Goal: Information Seeking & Learning: Learn about a topic

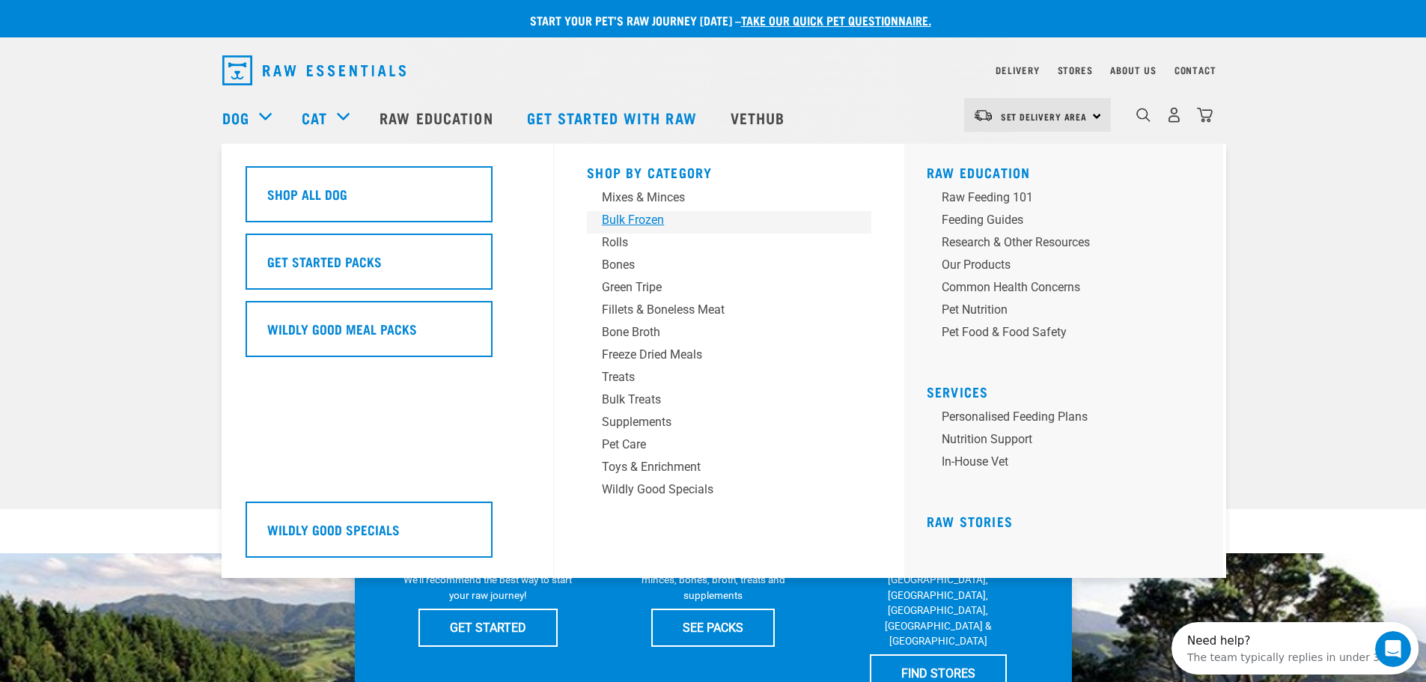
click at [650, 223] on div "Bulk Frozen" at bounding box center [719, 220] width 234 height 18
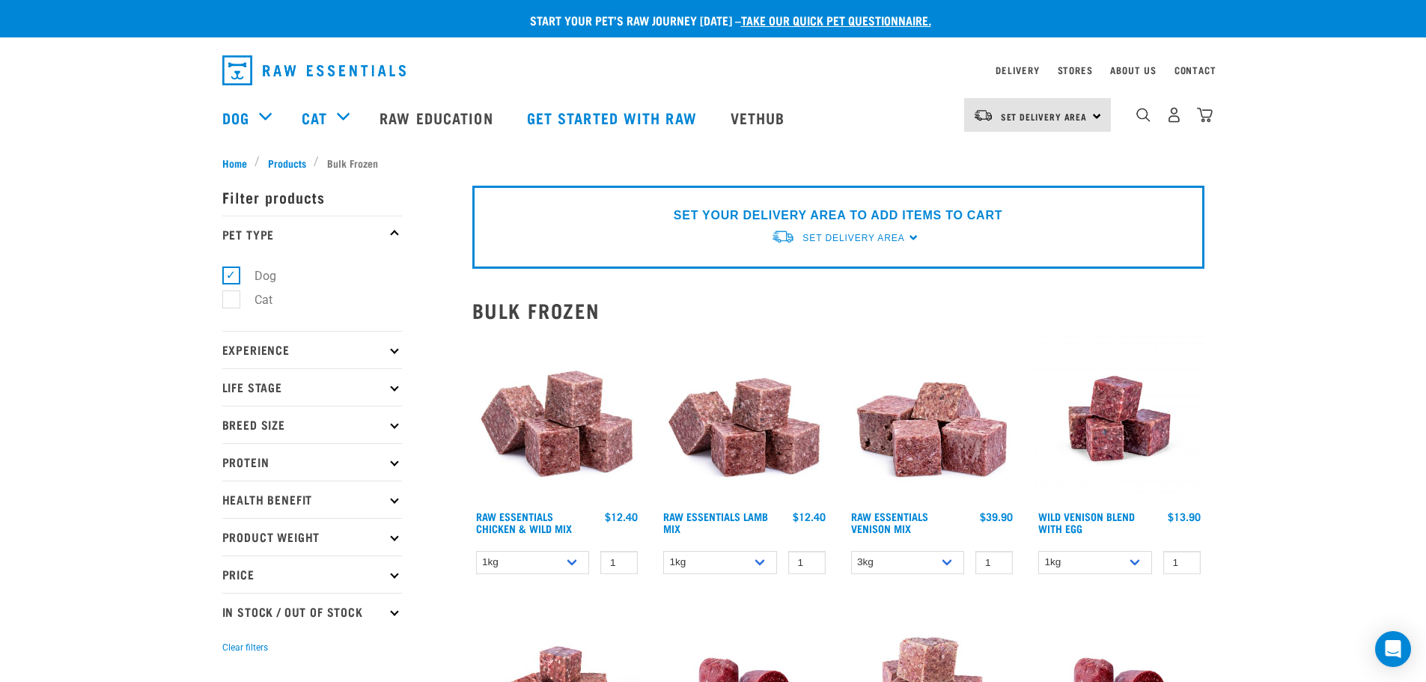
click at [387, 347] on p "Experience" at bounding box center [312, 349] width 180 height 37
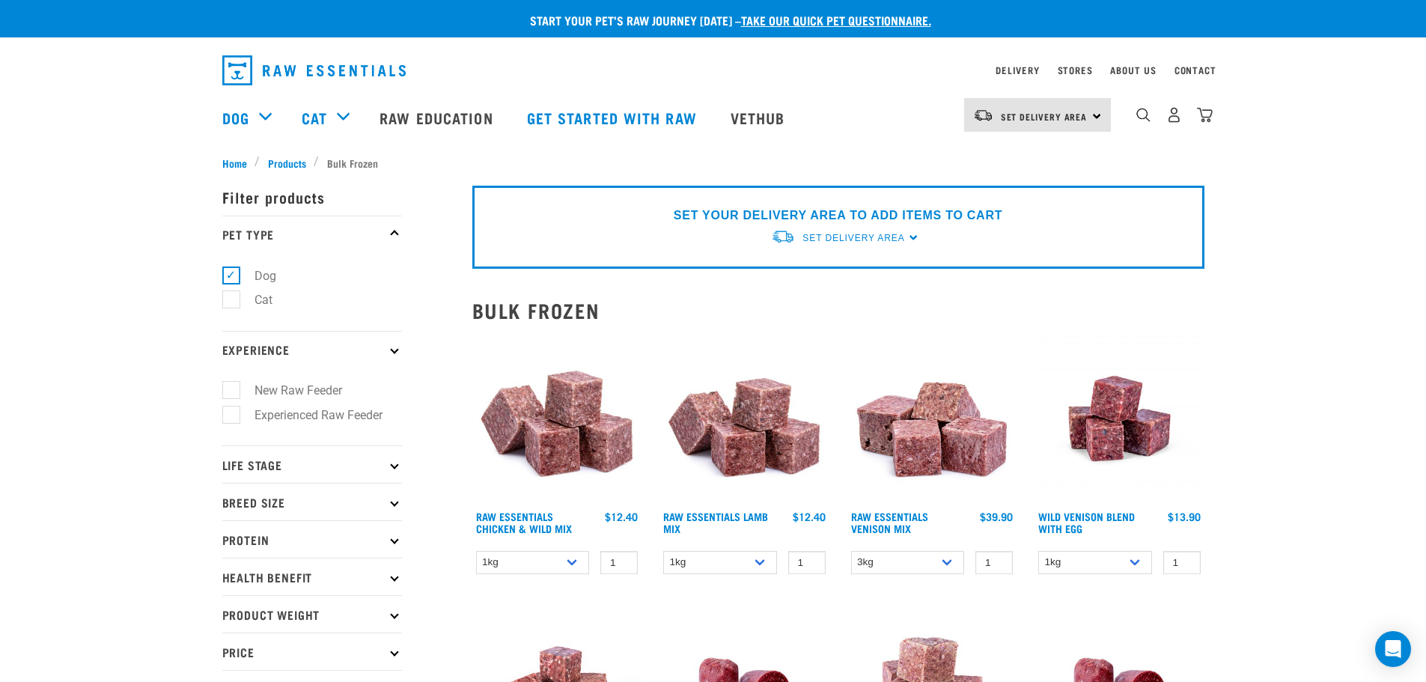
click at [387, 347] on p "Experience" at bounding box center [312, 349] width 180 height 37
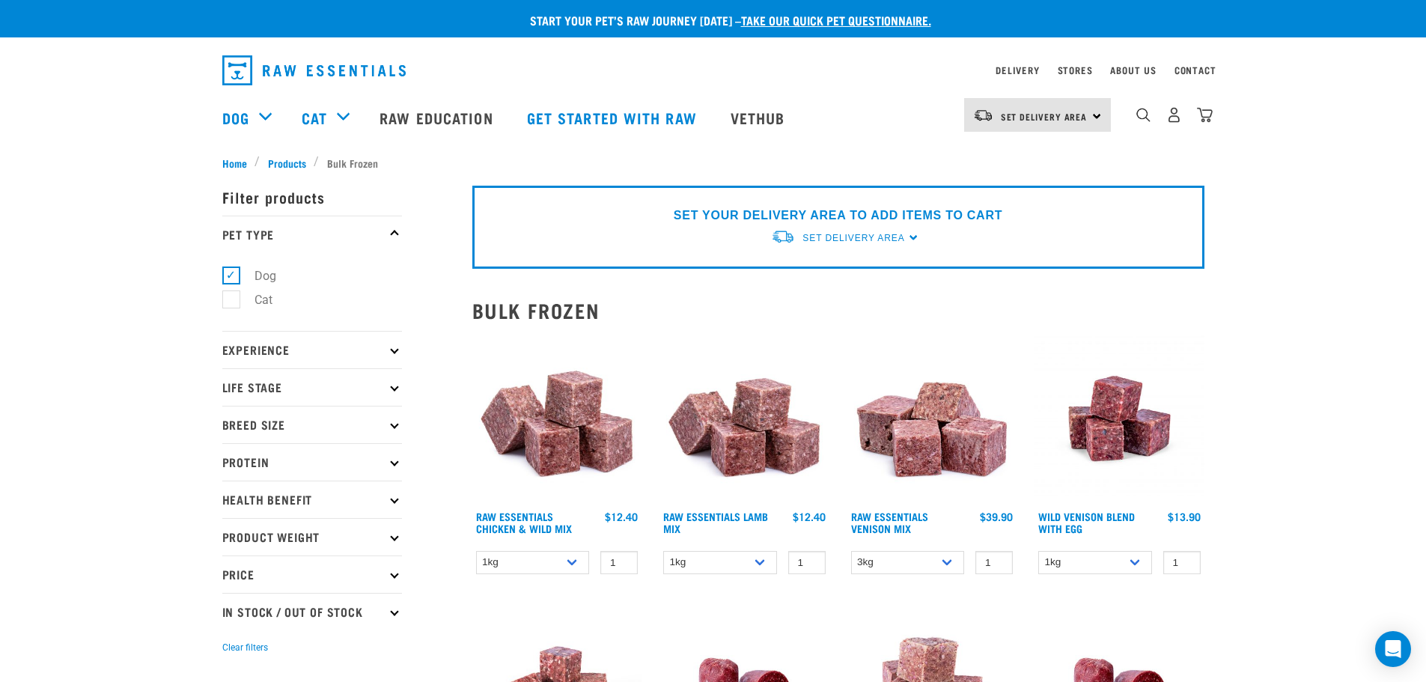
click at [396, 463] on icon at bounding box center [394, 461] width 8 height 8
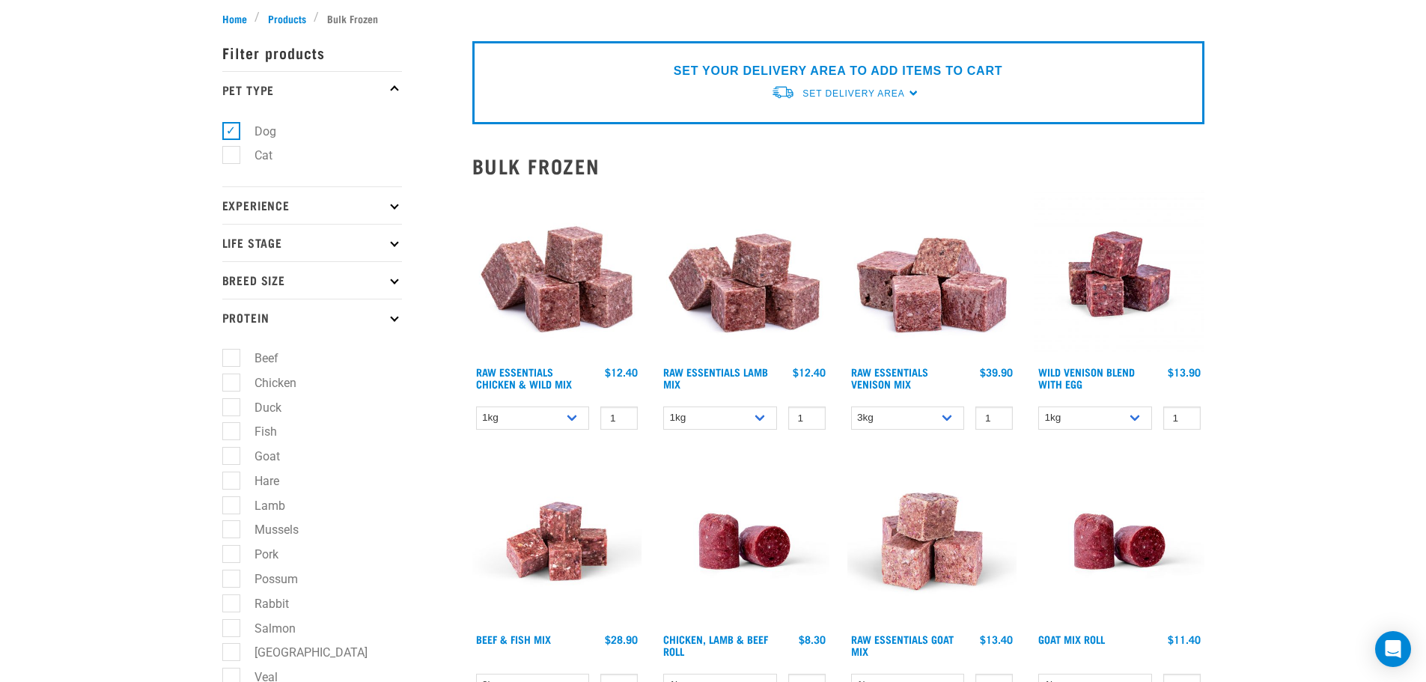
scroll to position [150, 0]
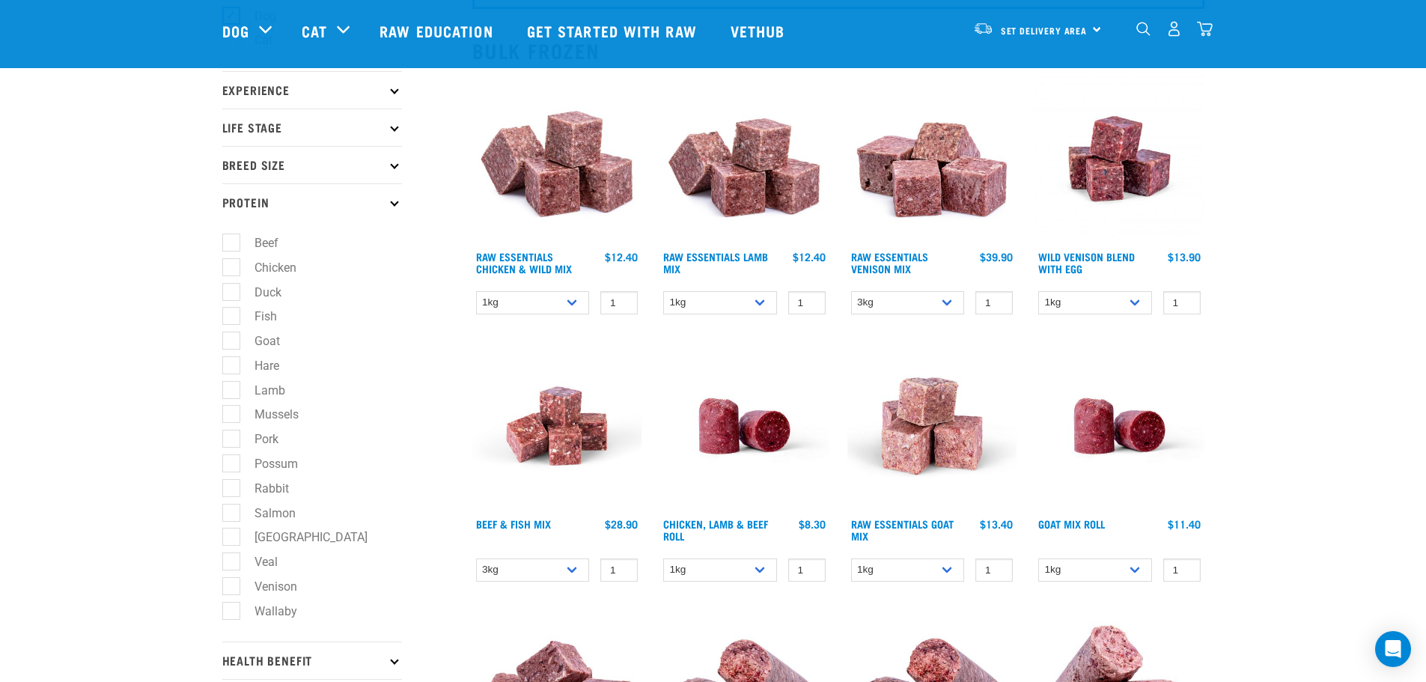
click at [231, 583] on label "Venison" at bounding box center [267, 586] width 73 height 19
click at [231, 583] on input "Venison" at bounding box center [227, 584] width 10 height 10
checkbox input "true"
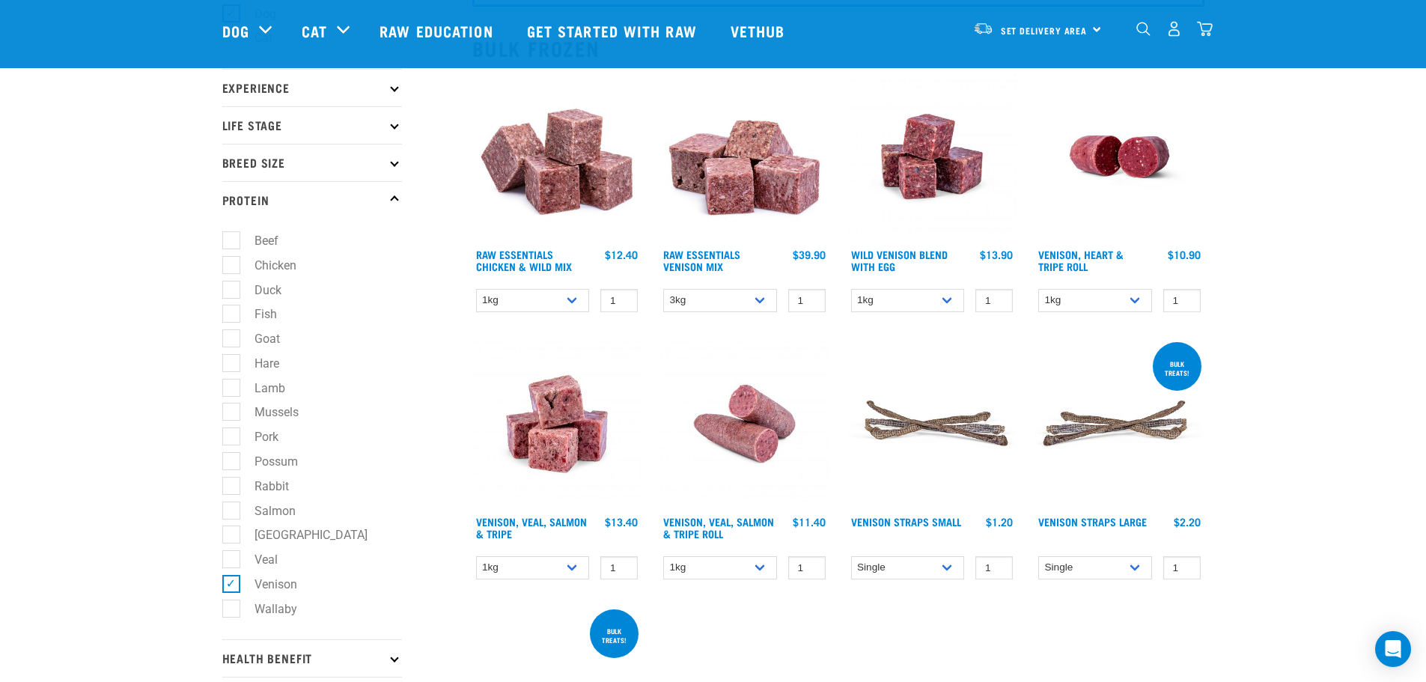
scroll to position [150, 0]
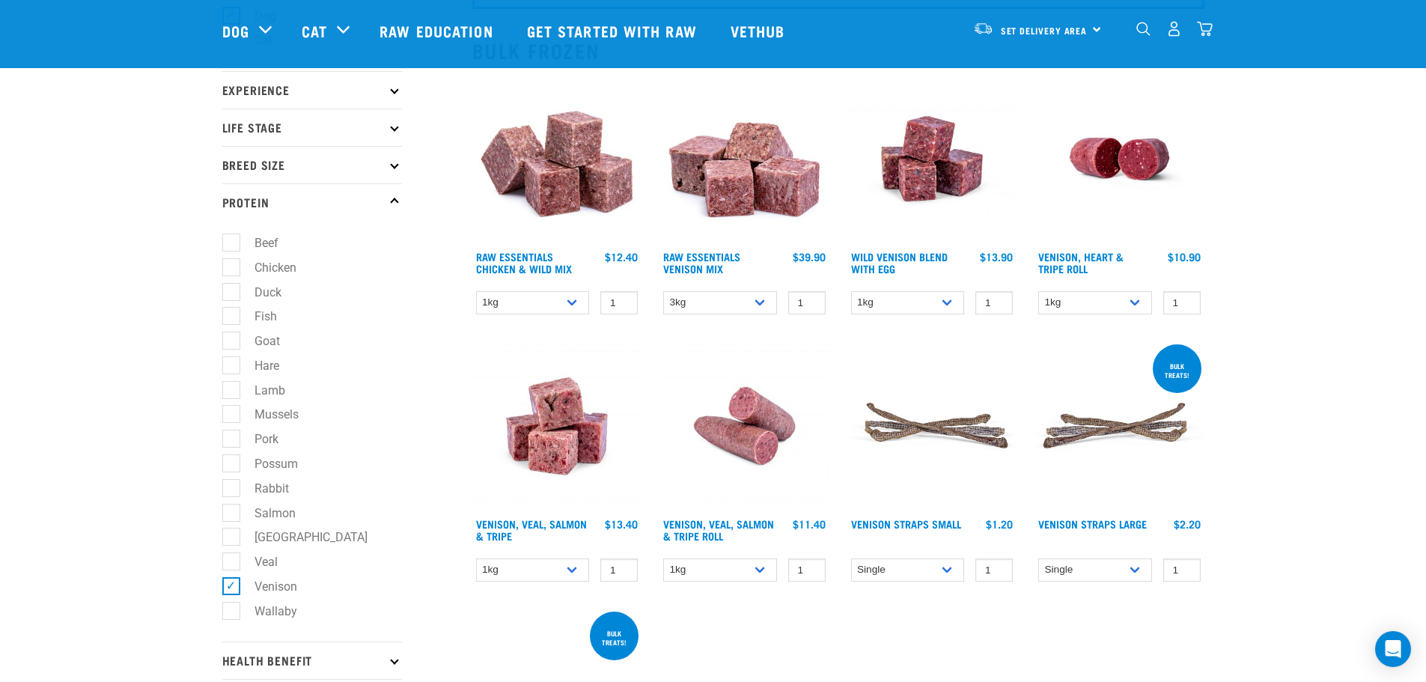
click at [733, 190] on img at bounding box center [745, 159] width 170 height 170
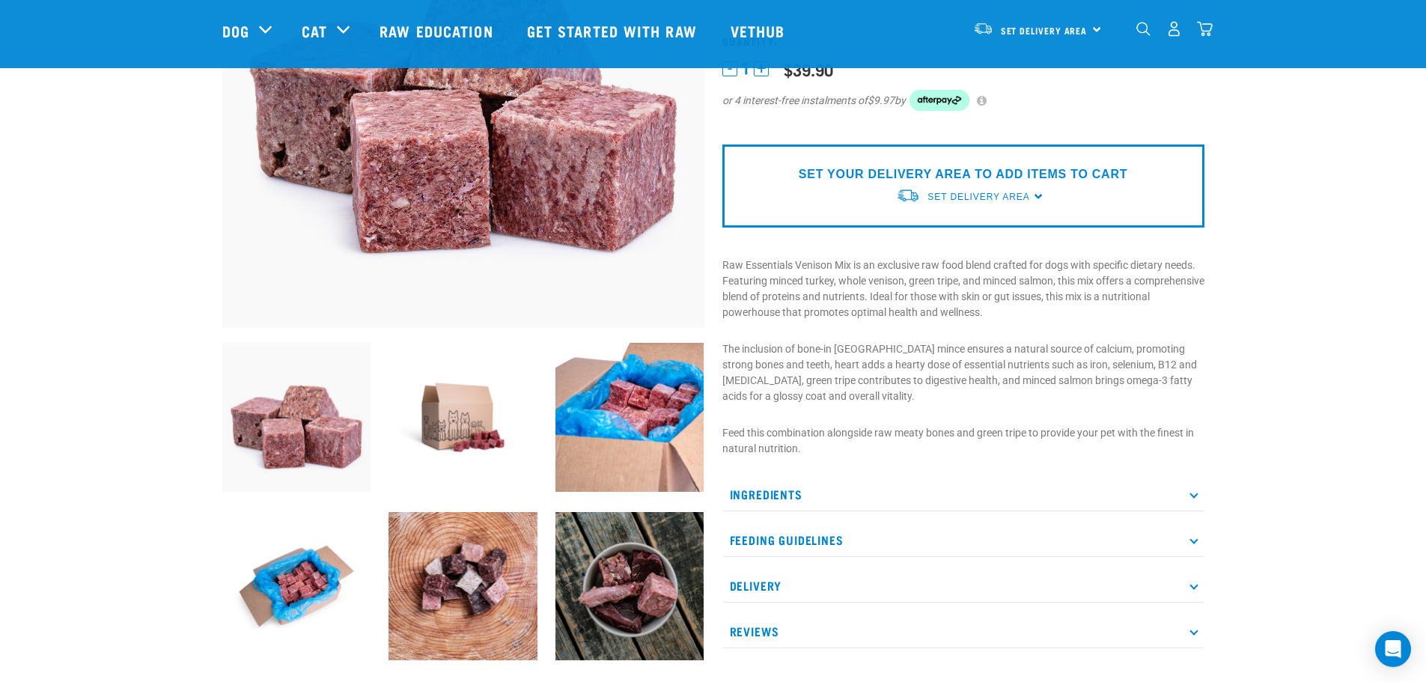
scroll to position [299, 0]
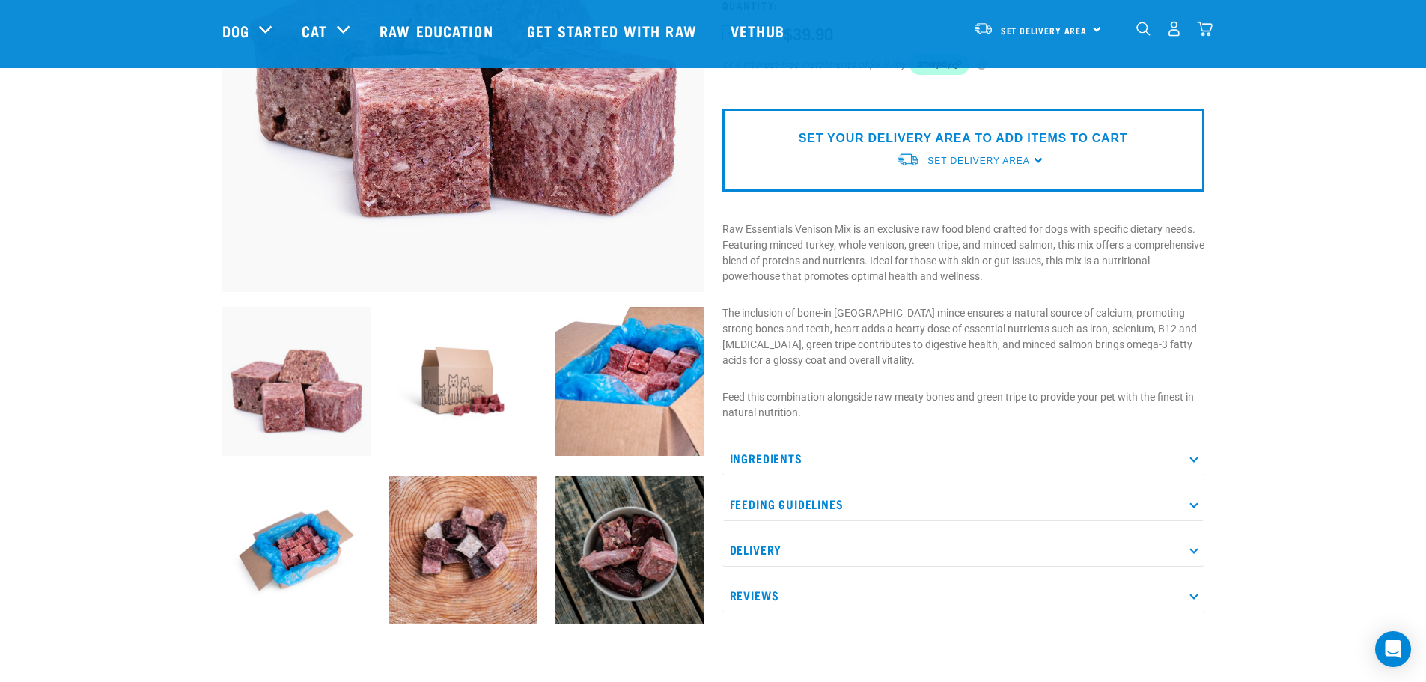
click at [1189, 455] on p "Ingredients" at bounding box center [963, 459] width 482 height 34
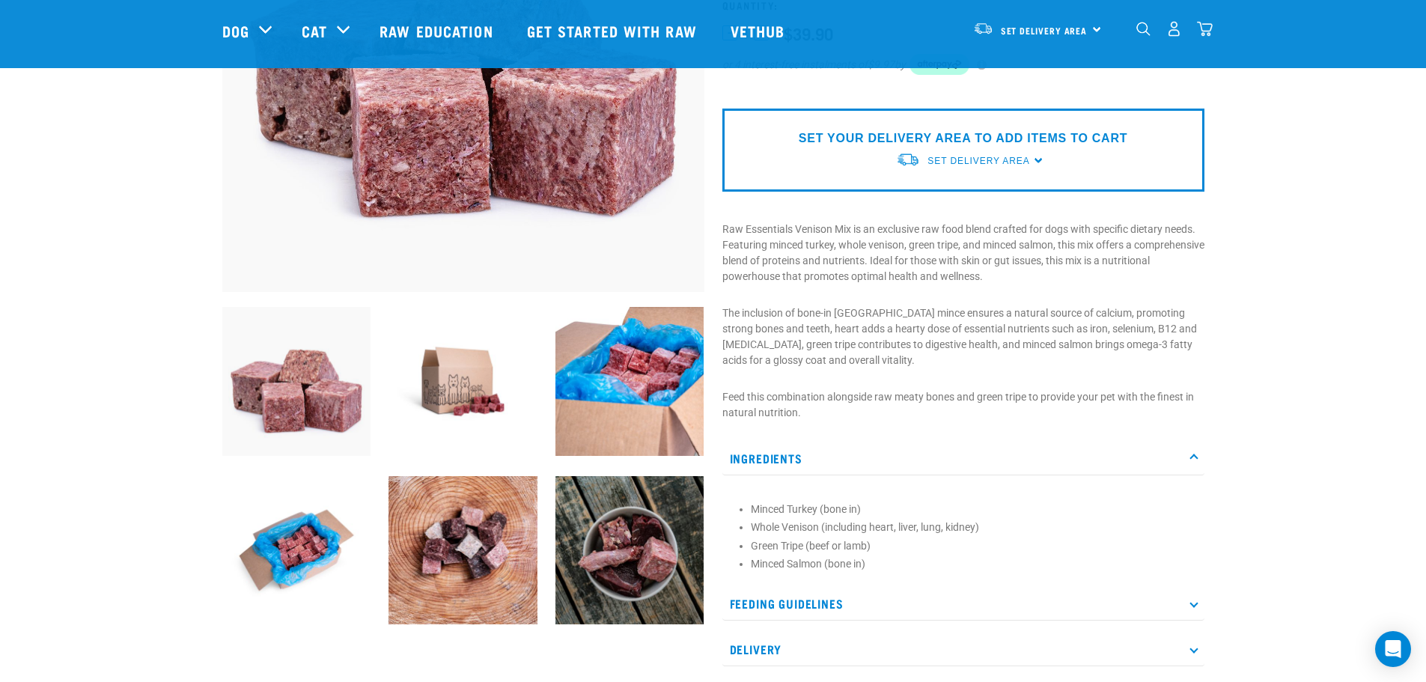
click at [1195, 456] on icon at bounding box center [1194, 458] width 8 height 8
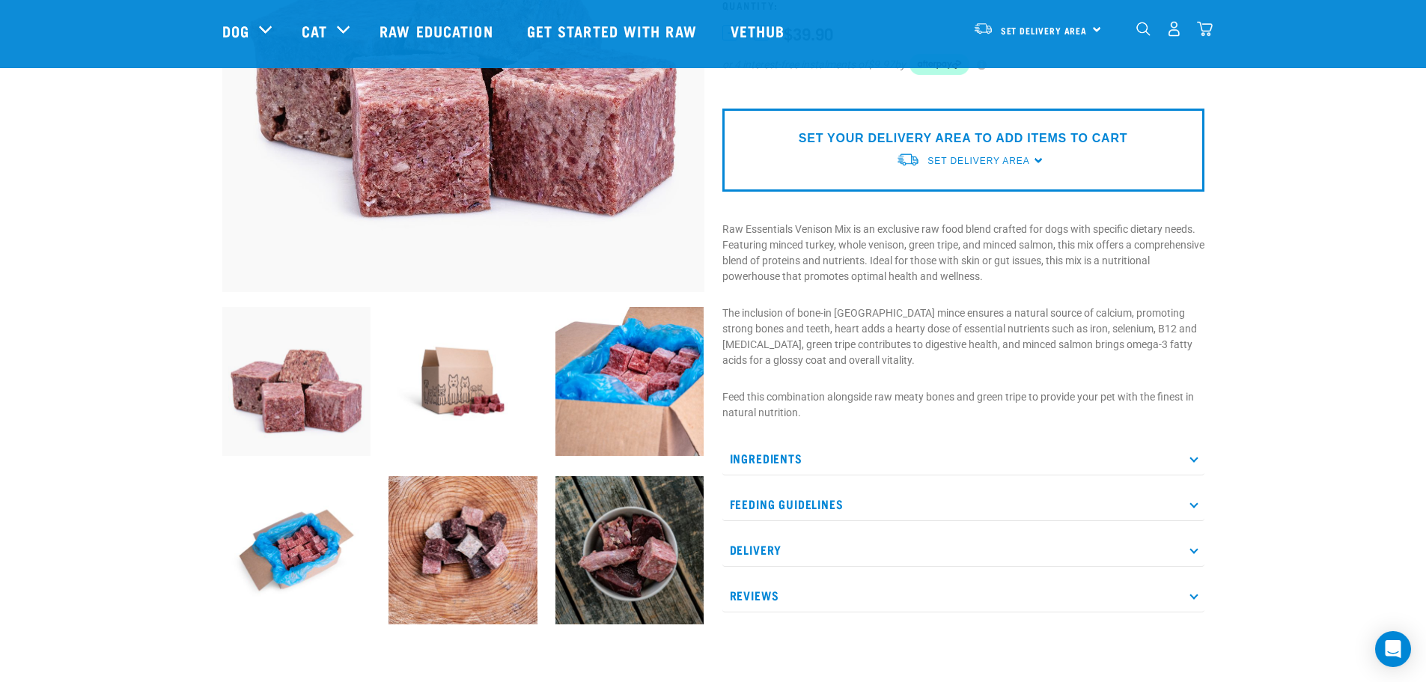
scroll to position [0, 0]
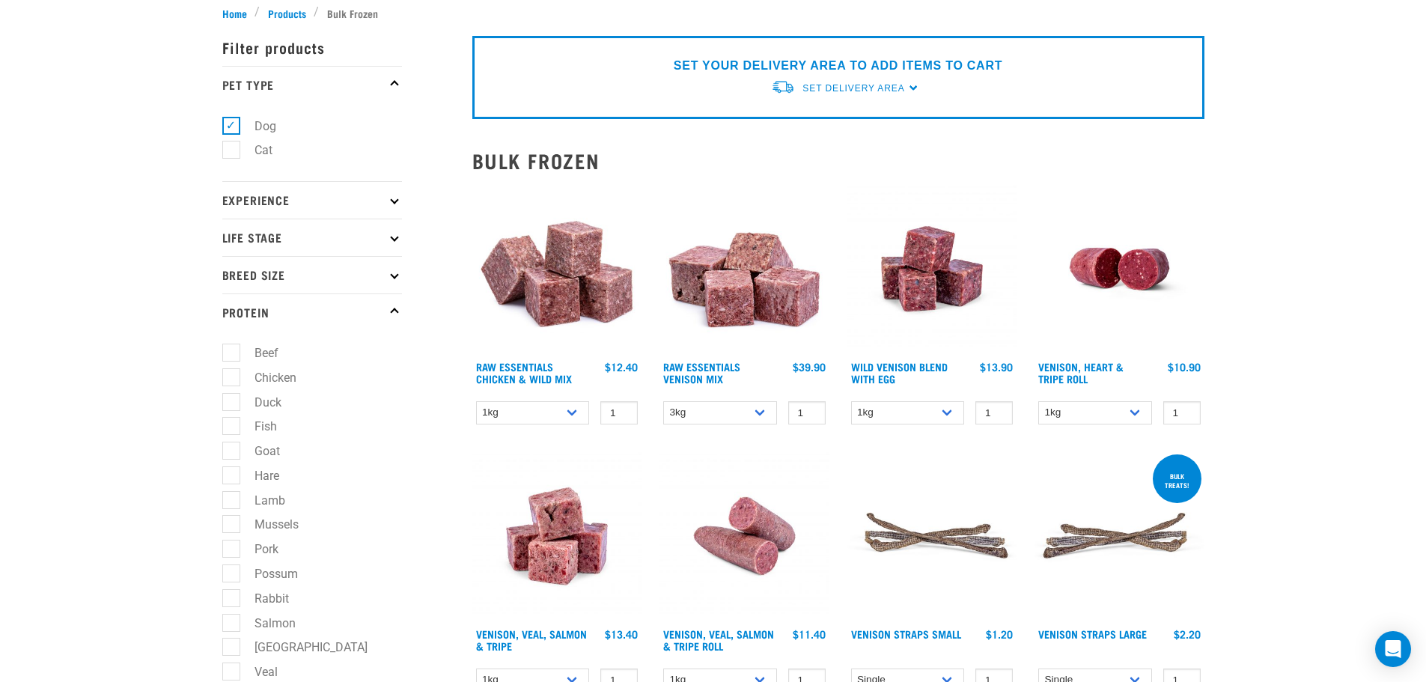
click at [928, 286] on img at bounding box center [932, 269] width 170 height 170
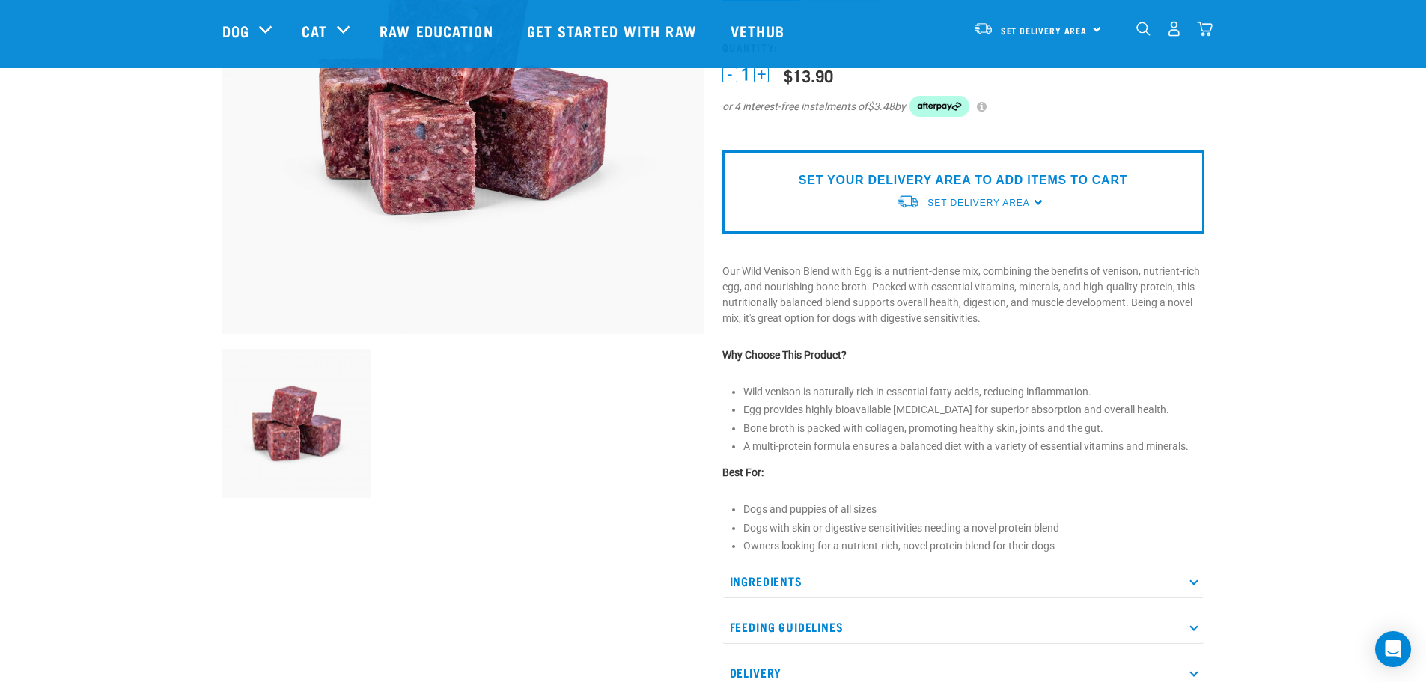
scroll to position [299, 0]
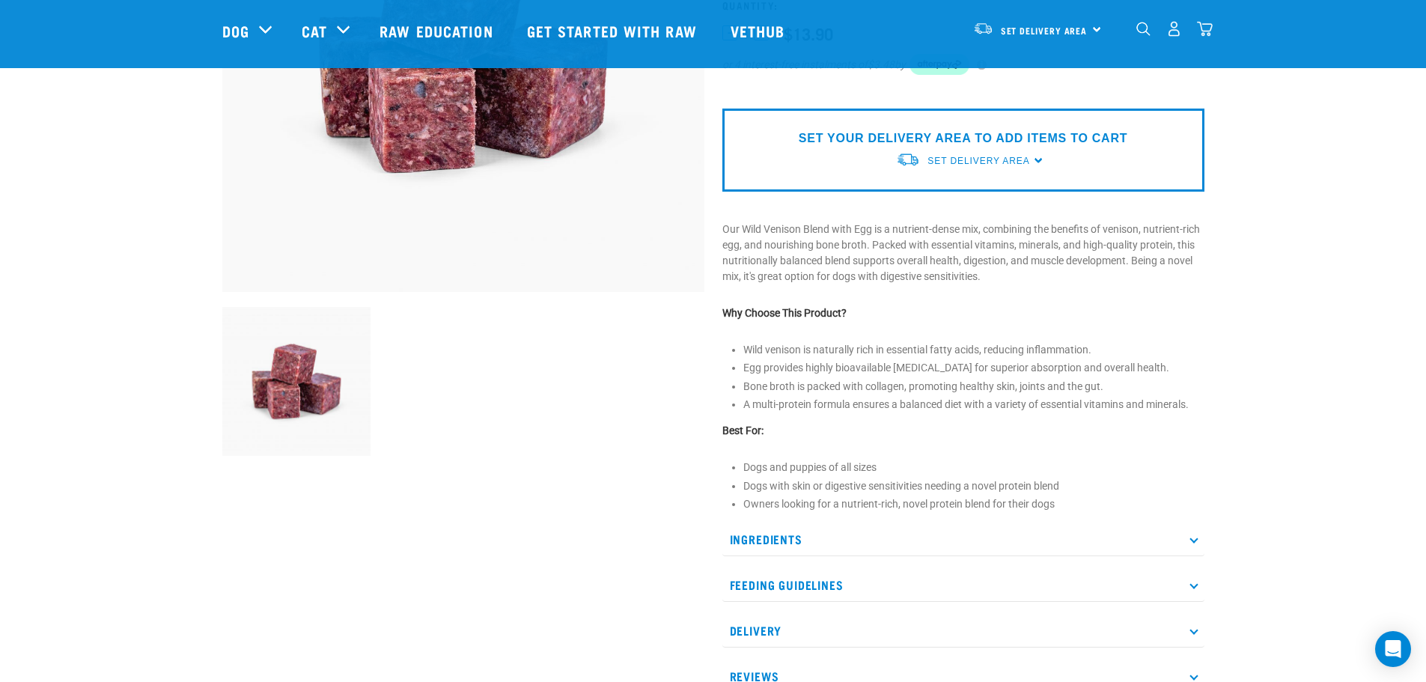
click at [1195, 531] on p "Ingredients" at bounding box center [963, 540] width 482 height 34
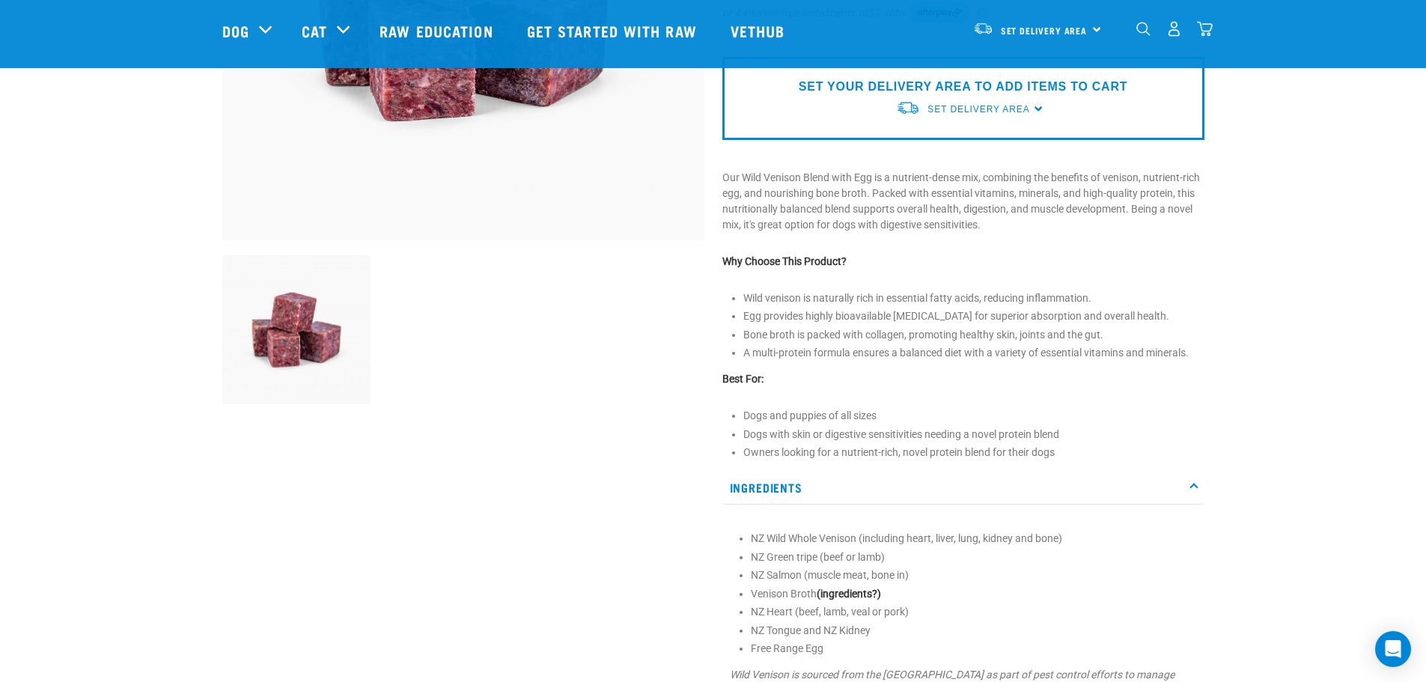
scroll to position [374, 0]
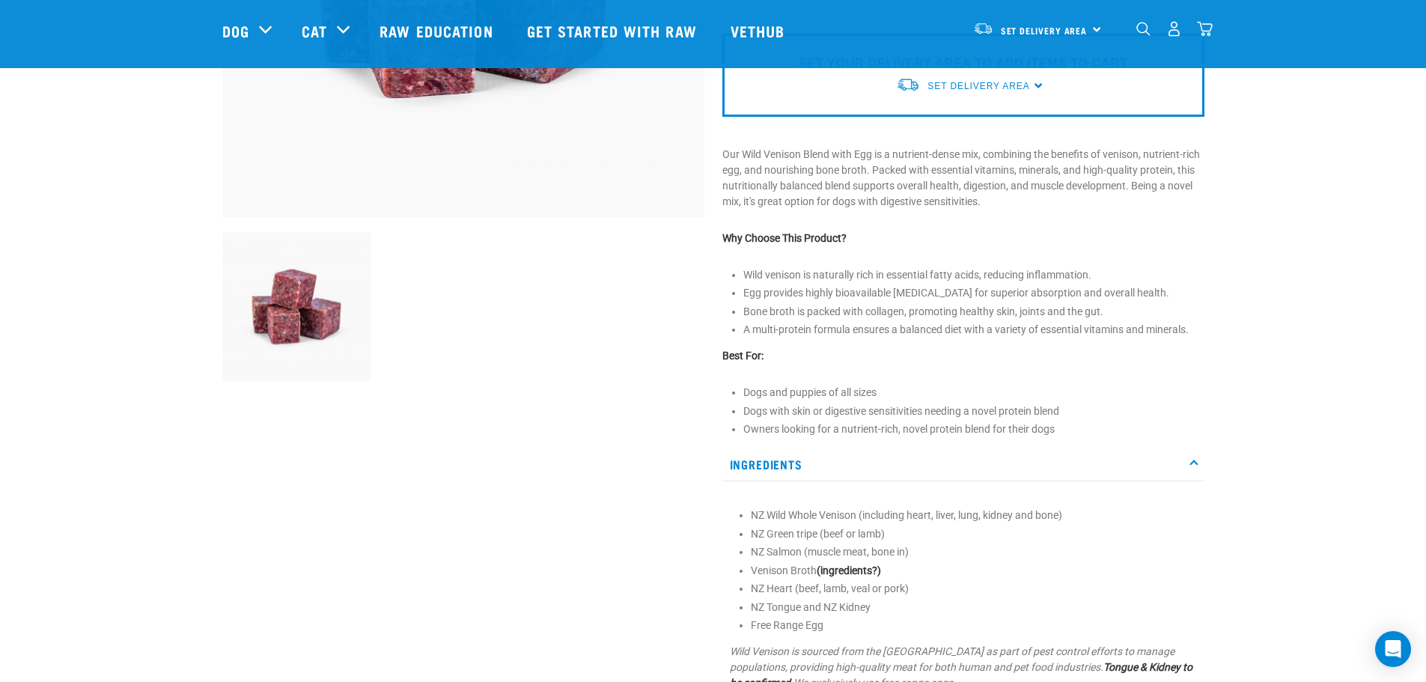
click at [1200, 475] on p "Ingredients" at bounding box center [963, 465] width 482 height 34
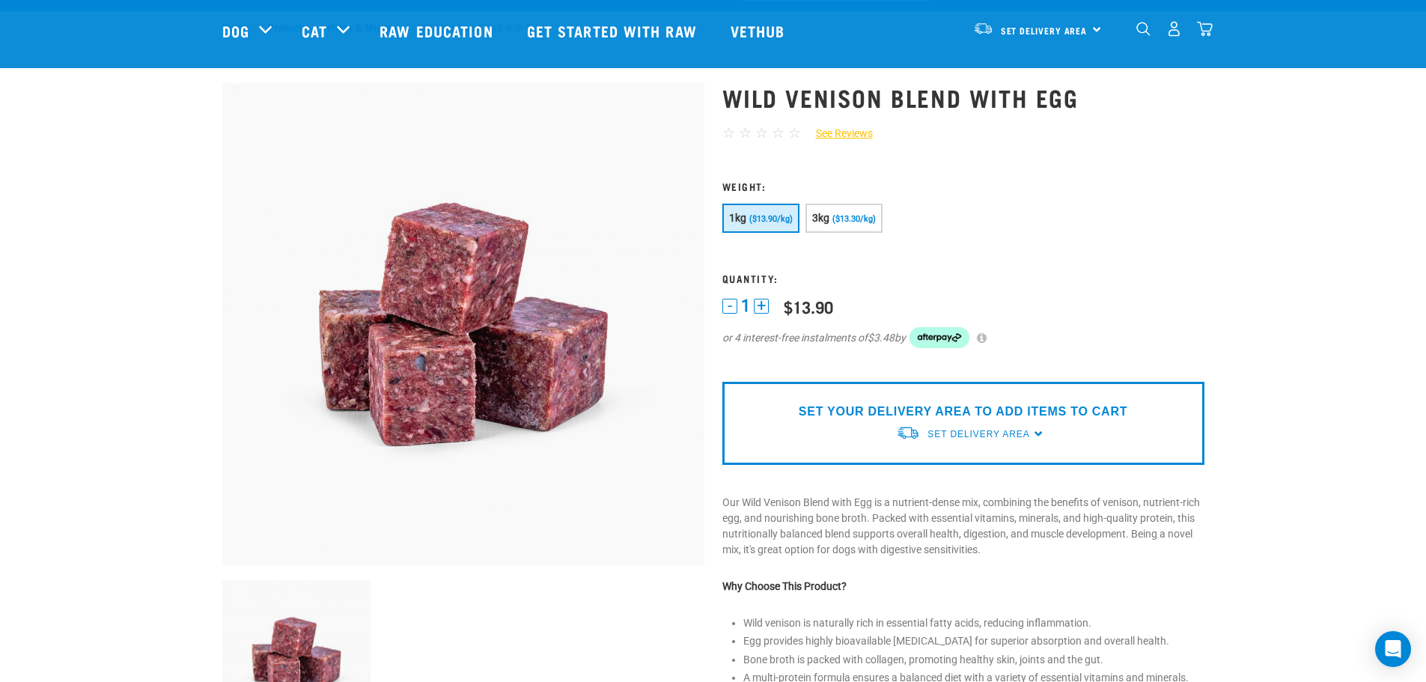
scroll to position [0, 0]
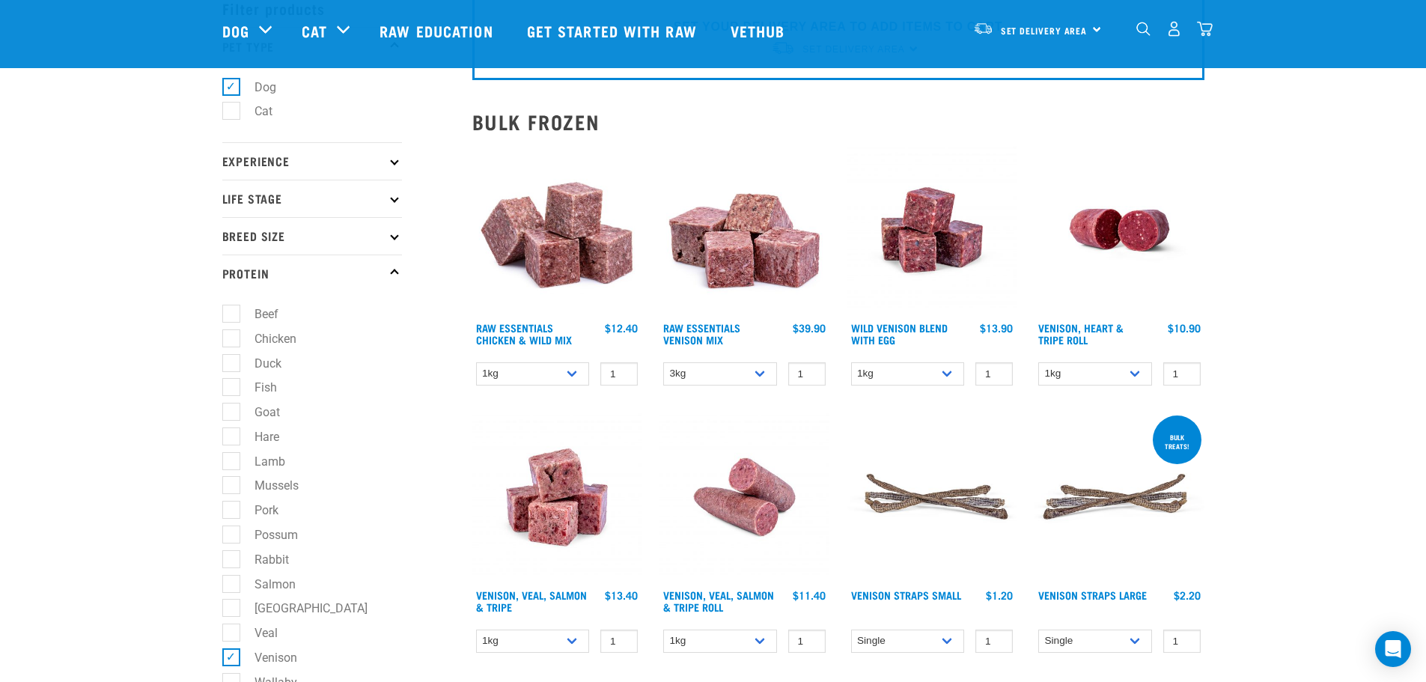
scroll to position [75, 0]
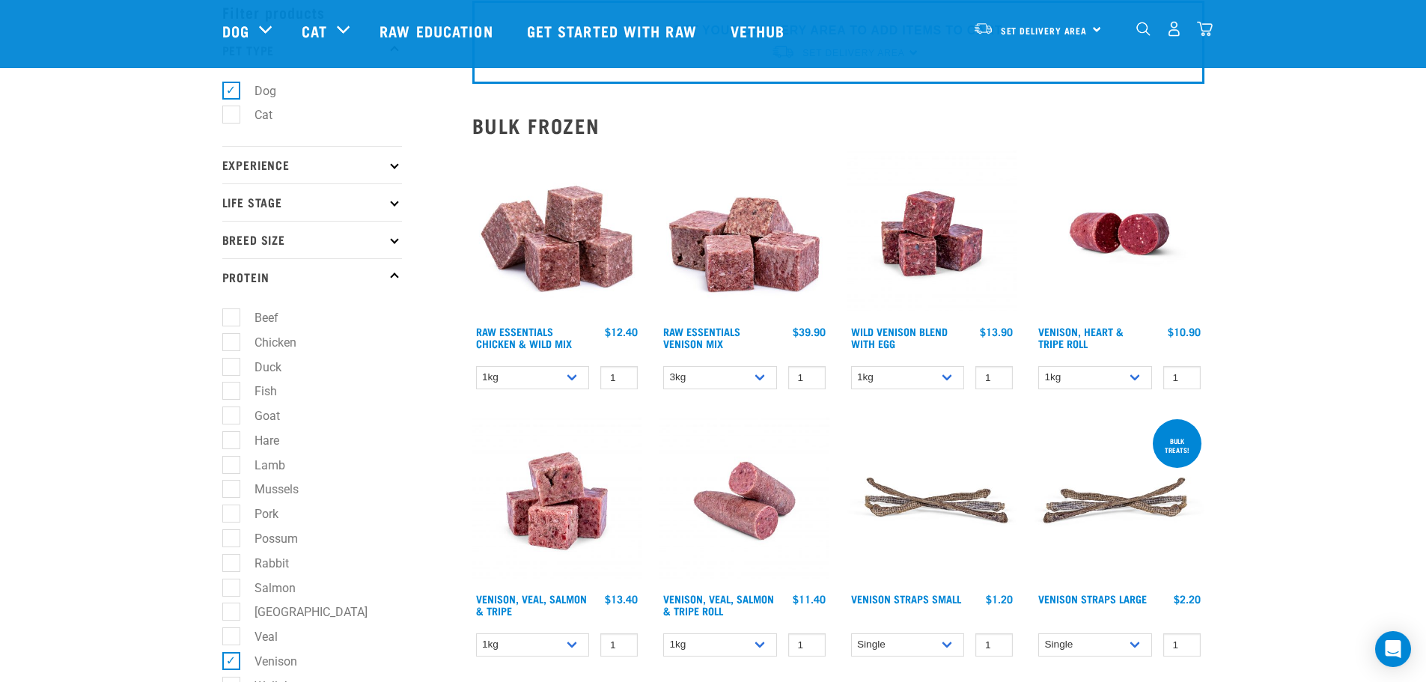
click at [1077, 323] on div "Venison, Heart & Tripe Roll 1 0 100 0 100 0 100" at bounding box center [1120, 273] width 188 height 267
click at [1071, 335] on link "Venison, Heart & Tripe Roll" at bounding box center [1080, 337] width 85 height 17
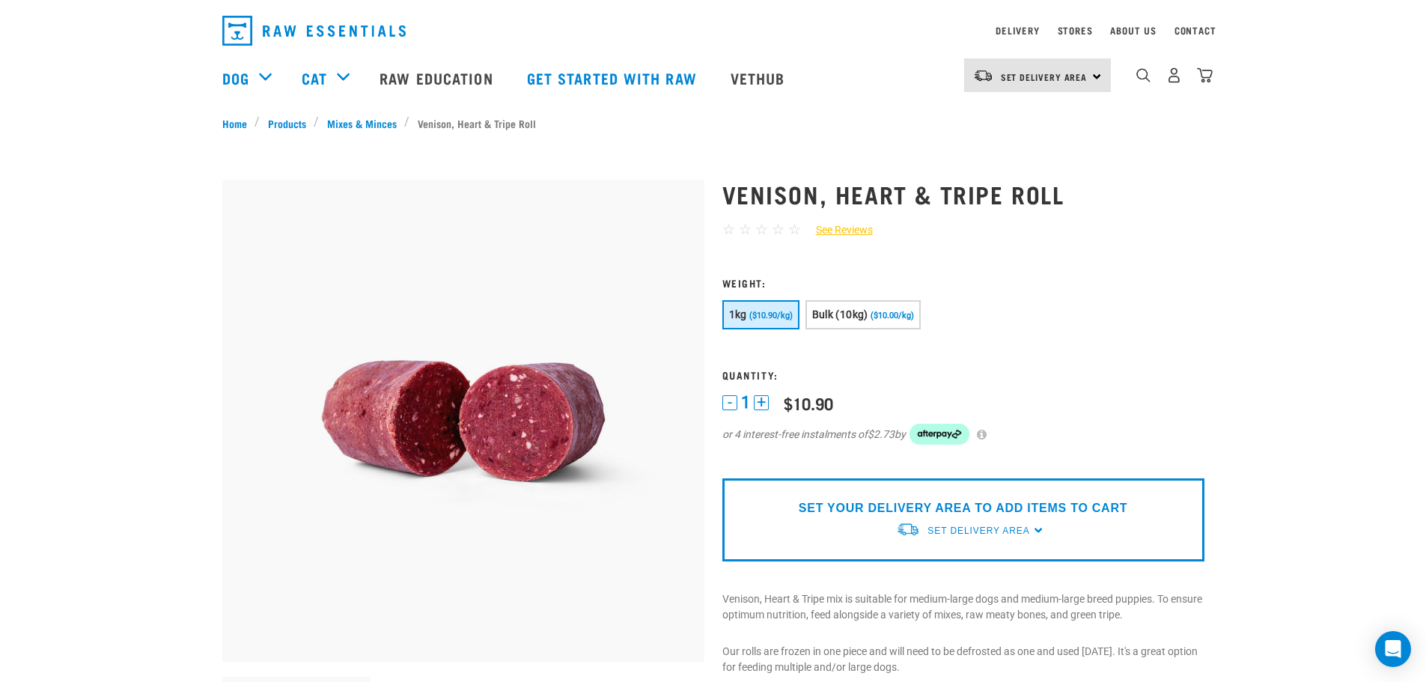
scroll to position [75, 0]
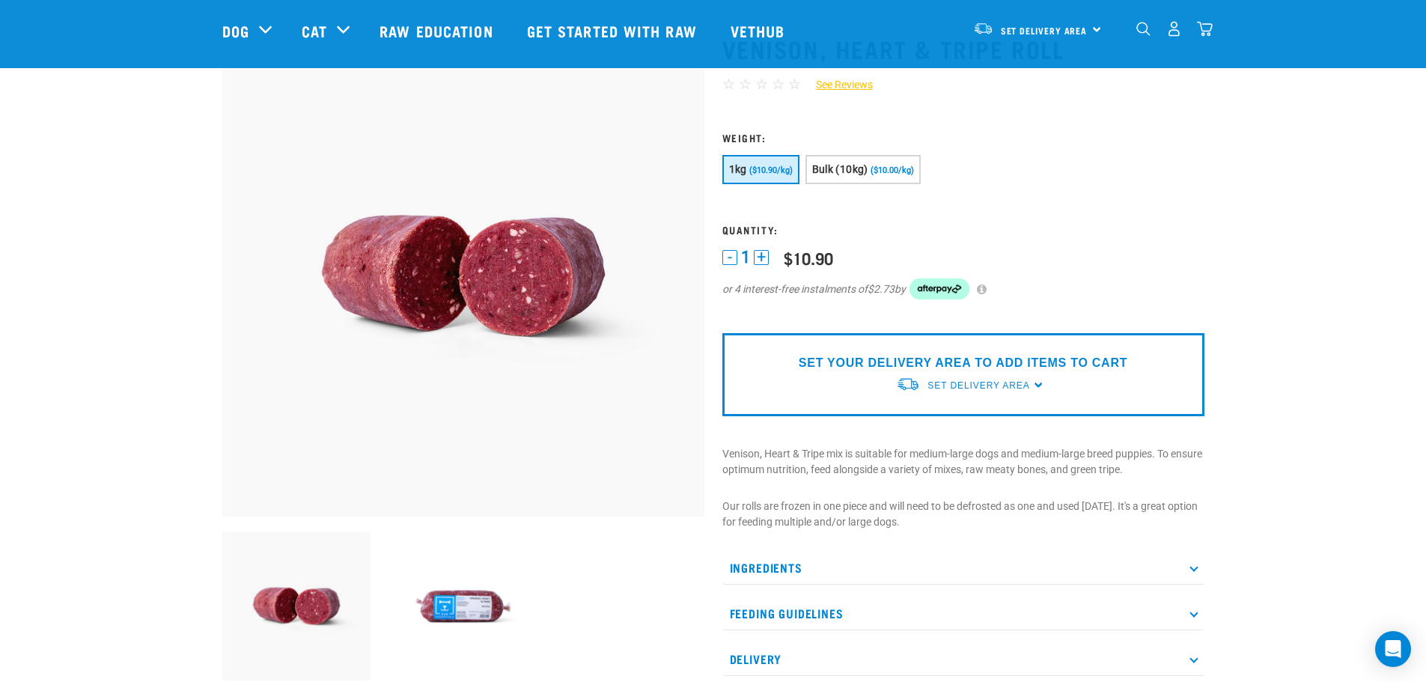
click at [1193, 565] on icon at bounding box center [1194, 567] width 8 height 8
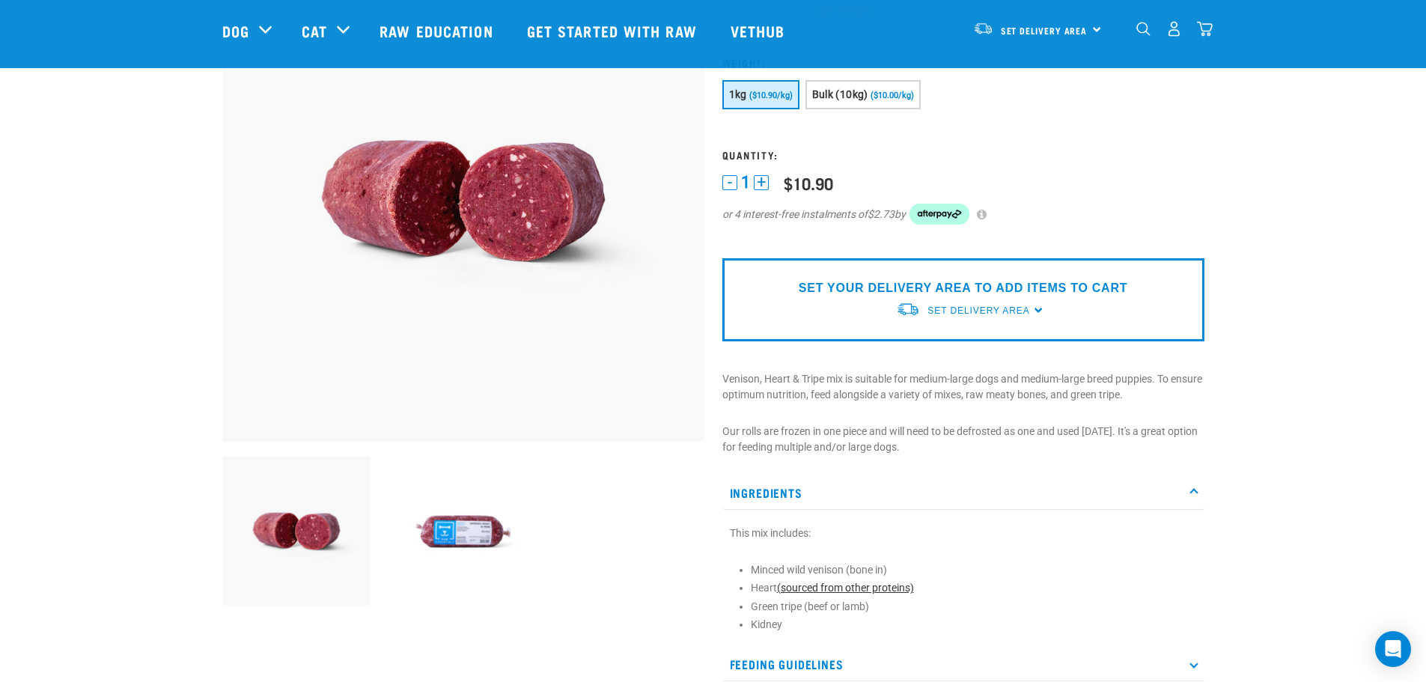
click at [882, 585] on link "(sourced from other proteins)" at bounding box center [845, 588] width 137 height 12
